Goal: Transaction & Acquisition: Purchase product/service

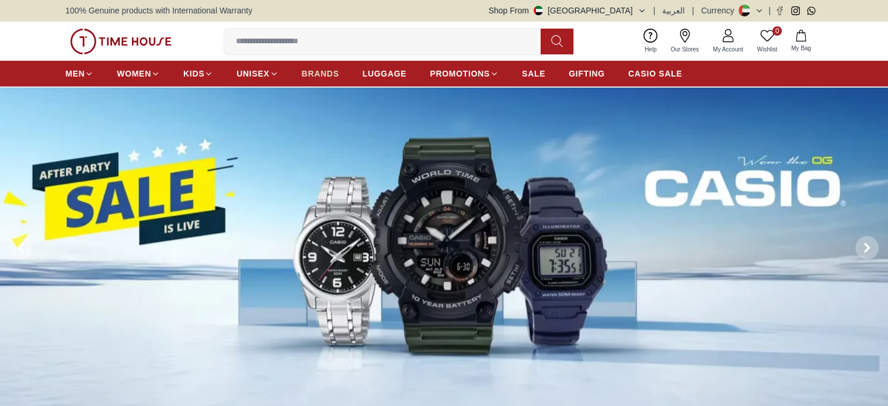
click at [318, 75] on span "BRANDS" at bounding box center [320, 74] width 37 height 12
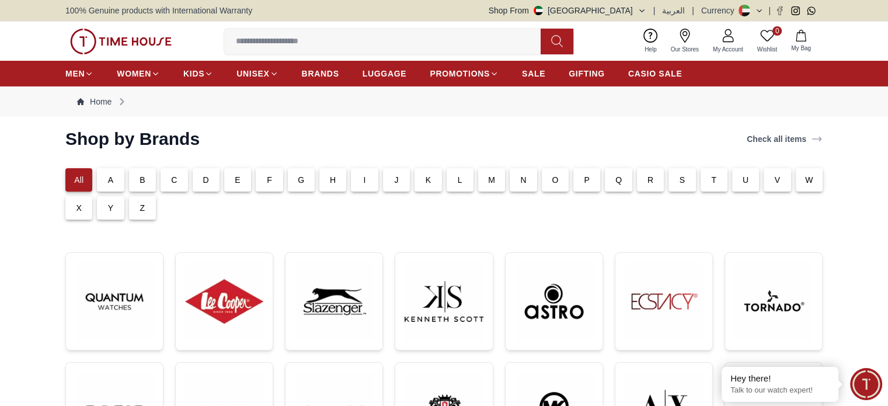
scroll to position [175, 0]
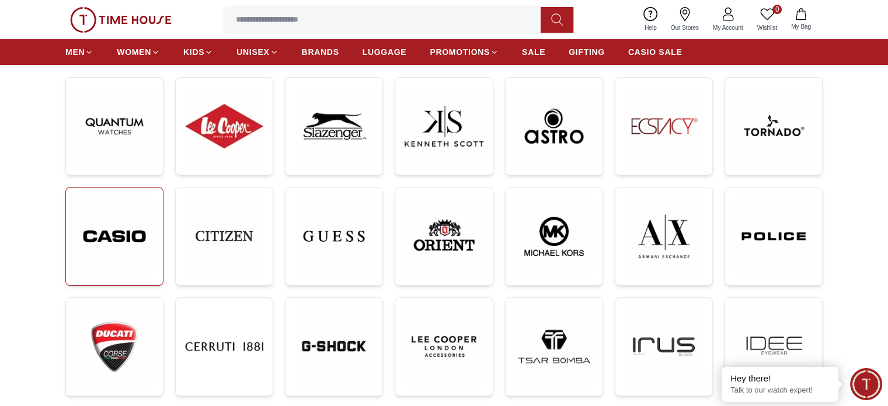
click at [114, 240] on img at bounding box center [114, 236] width 78 height 79
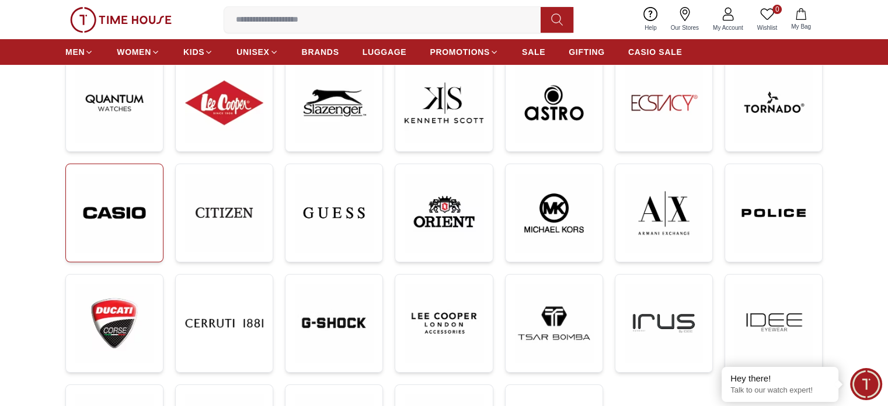
scroll to position [233, 0]
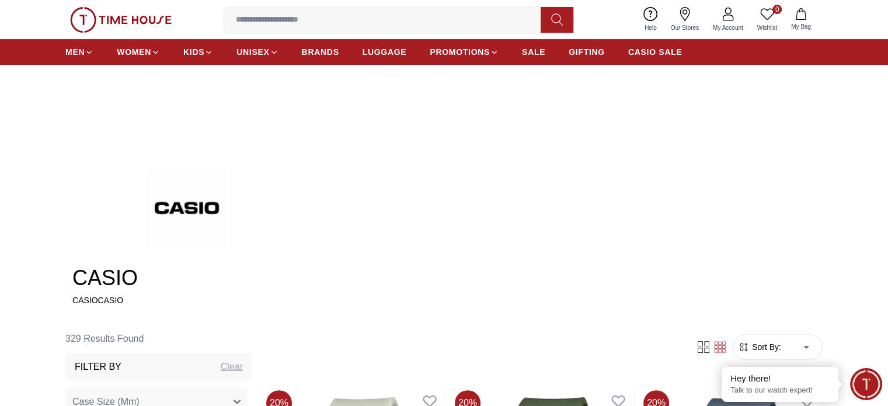
scroll to position [409, 0]
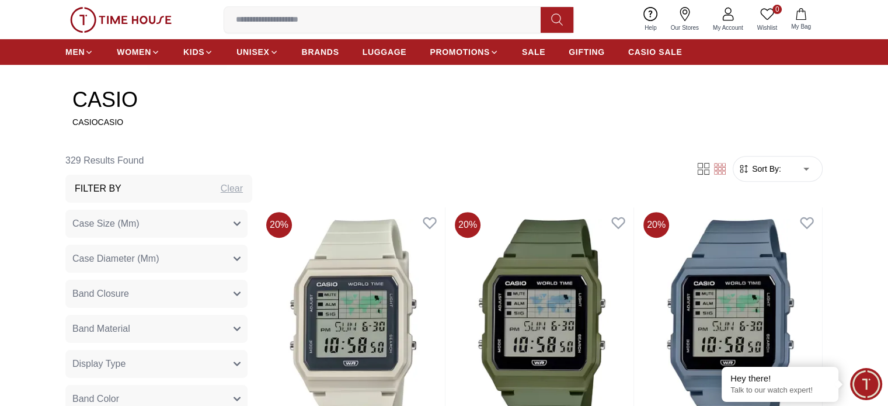
scroll to position [233, 0]
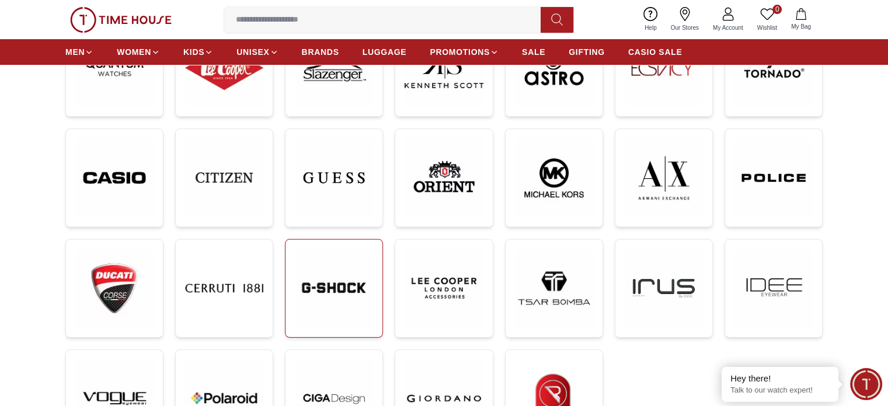
click at [301, 296] on img at bounding box center [334, 288] width 78 height 78
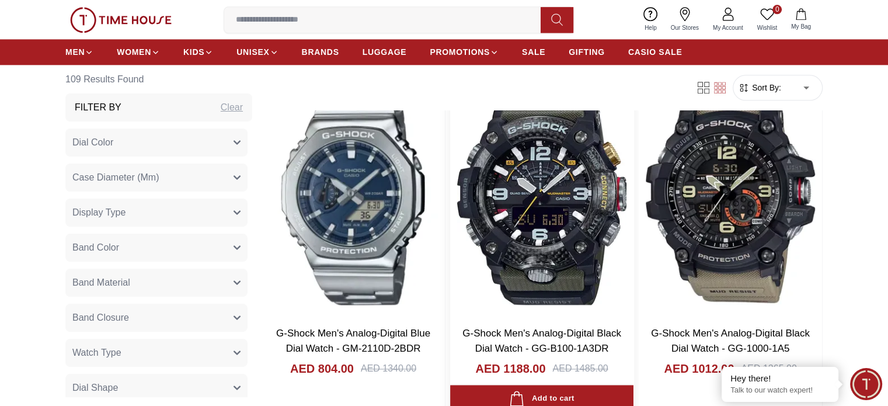
scroll to position [1634, 0]
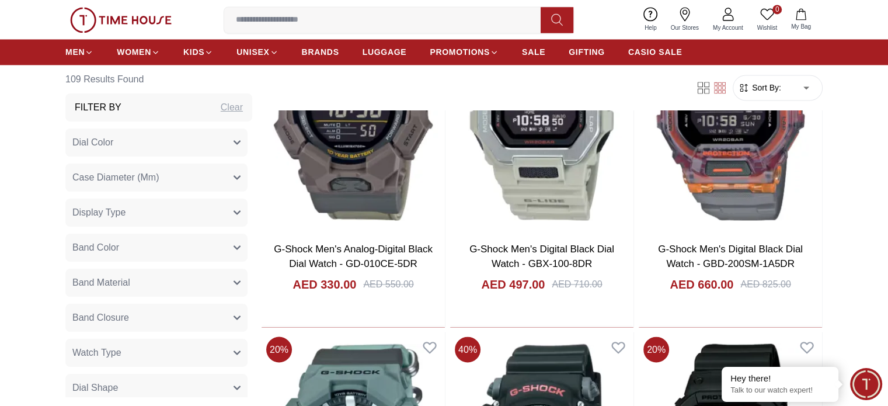
scroll to position [1984, 0]
